Goal: Browse casually

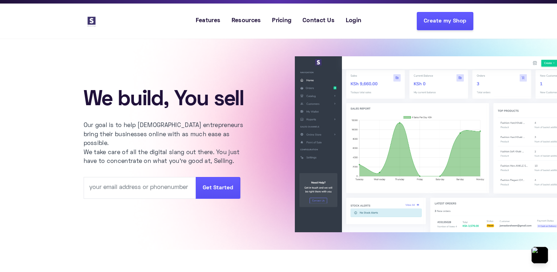
click at [46, 50] on div "We build, You sell Our goal is to help [DEMOGRAPHIC_DATA] entrepreneurs bring t…" at bounding box center [278, 144] width 557 height 211
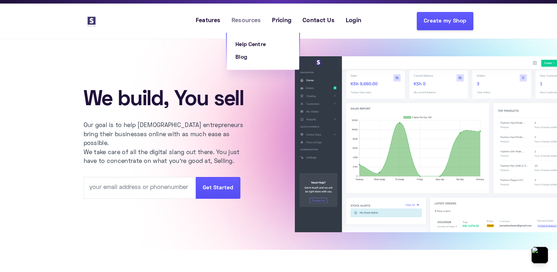
click at [248, 20] on span "Resources" at bounding box center [247, 21] width 30 height 9
click at [245, 18] on span "Resources" at bounding box center [247, 21] width 30 height 9
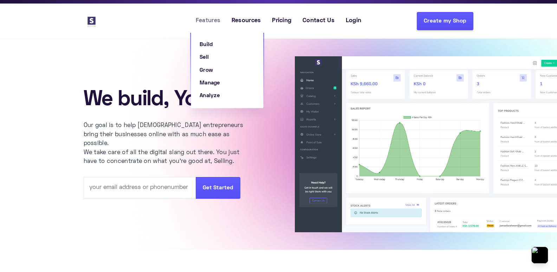
click at [213, 19] on span "Features" at bounding box center [208, 21] width 25 height 9
